Goal: Transaction & Acquisition: Purchase product/service

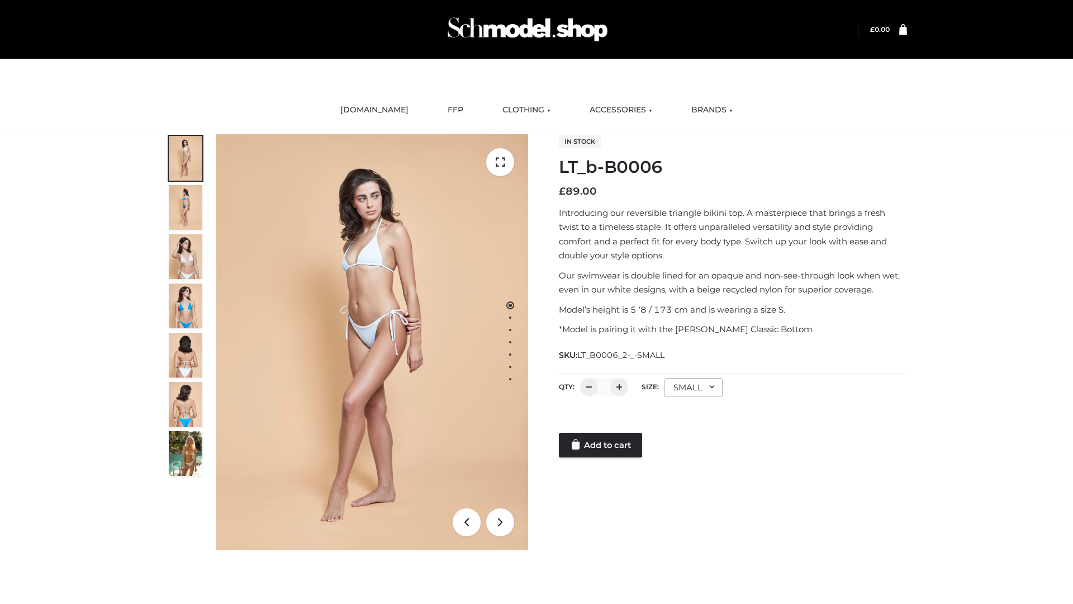
click at [602, 445] on link "Add to cart" at bounding box center [600, 445] width 83 height 25
